Goal: Use online tool/utility: Utilize a website feature to perform a specific function

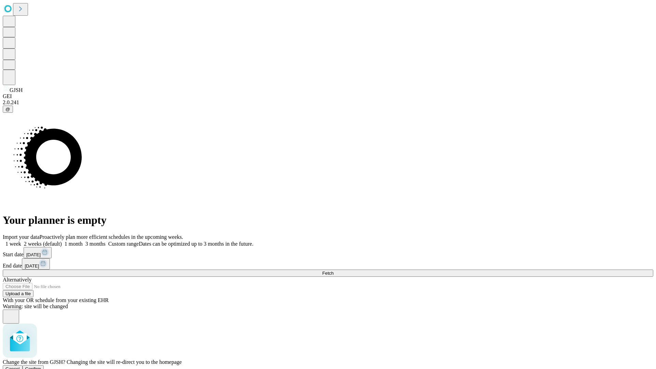
click at [41, 366] on span "Confirm" at bounding box center [33, 368] width 16 height 5
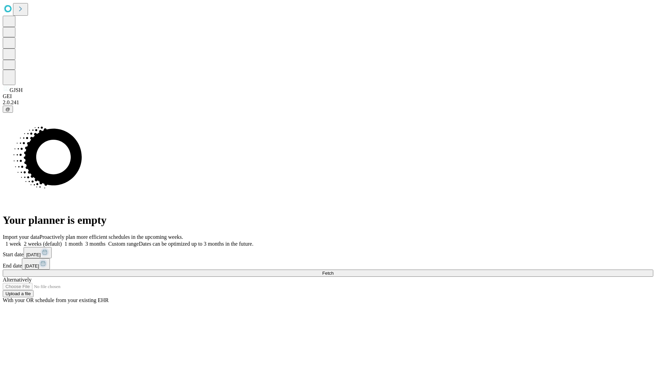
click at [62, 241] on label "2 weeks (default)" at bounding box center [41, 244] width 41 height 6
click at [333, 271] on span "Fetch" at bounding box center [327, 273] width 11 height 5
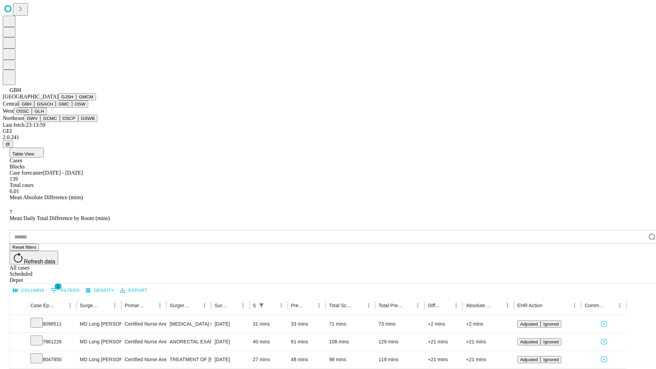
click at [53, 108] on button "GSACH" at bounding box center [45, 103] width 22 height 7
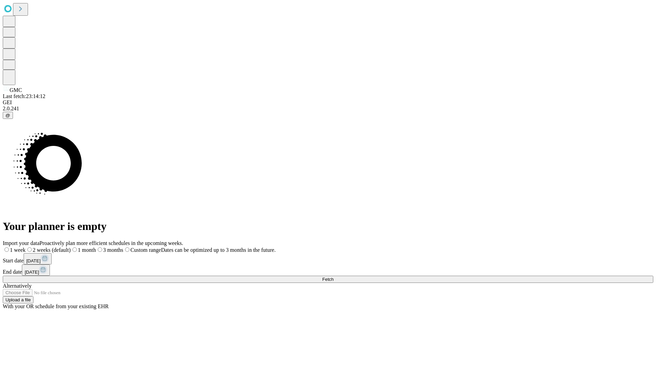
click at [71, 247] on label "2 weeks (default)" at bounding box center [48, 250] width 45 height 6
click at [333, 277] on span "Fetch" at bounding box center [327, 279] width 11 height 5
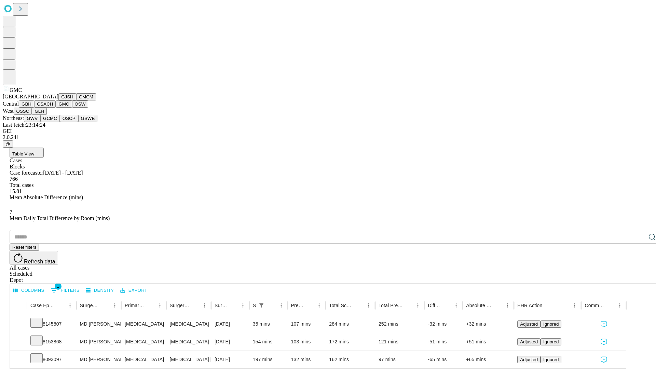
click at [72, 108] on button "OSW" at bounding box center [80, 103] width 16 height 7
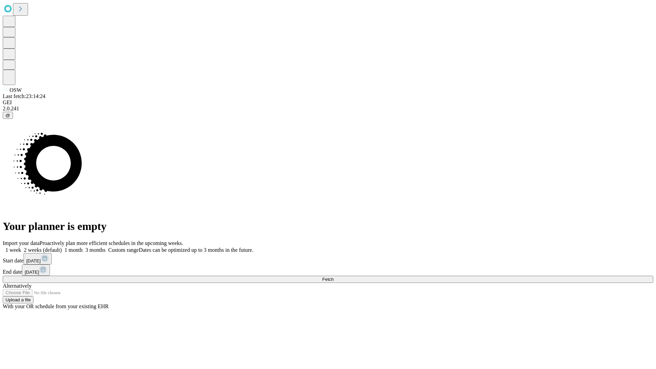
click at [333, 277] on span "Fetch" at bounding box center [327, 279] width 11 height 5
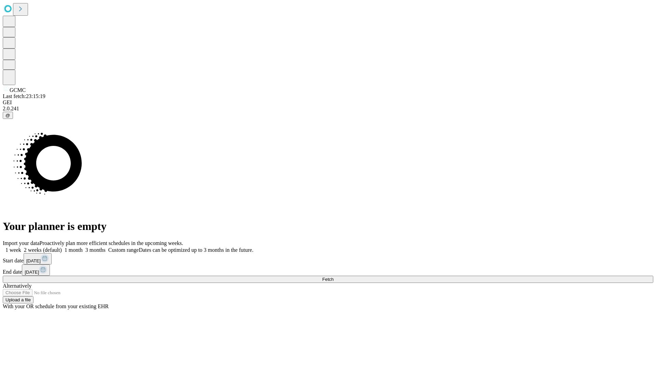
click at [62, 247] on label "2 weeks (default)" at bounding box center [41, 250] width 41 height 6
click at [333, 277] on span "Fetch" at bounding box center [327, 279] width 11 height 5
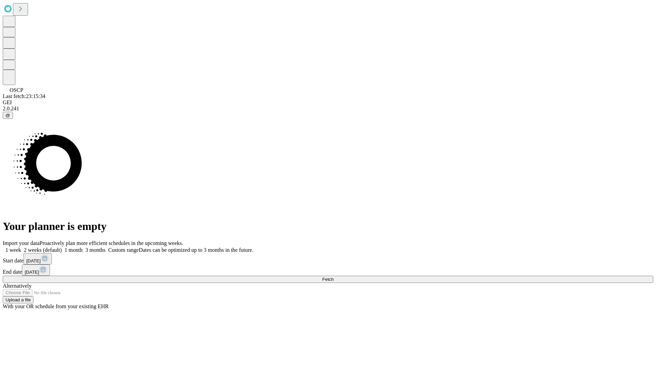
click at [62, 247] on label "2 weeks (default)" at bounding box center [41, 250] width 41 height 6
click at [333, 277] on span "Fetch" at bounding box center [327, 279] width 11 height 5
